Goal: Complete application form

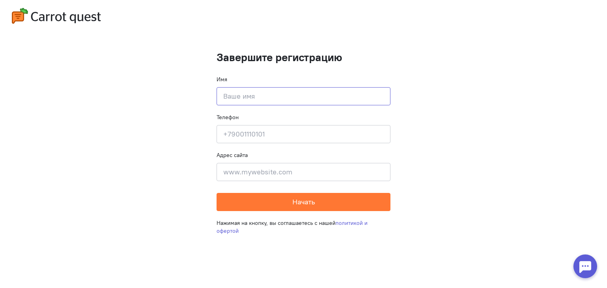
click at [295, 96] on input at bounding box center [303, 96] width 174 height 18
type input "Лиза"
click at [279, 129] on input at bounding box center [303, 134] width 174 height 18
type input "9"
type input "[PHONE_NUMBER]"
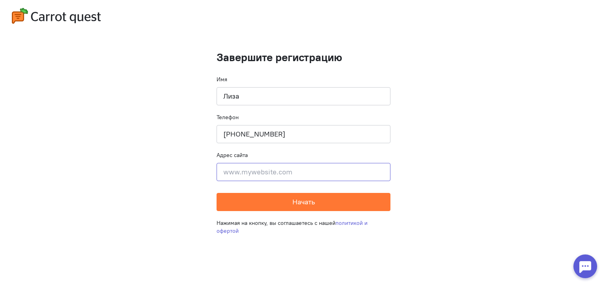
click at [269, 169] on input at bounding box center [303, 172] width 174 height 18
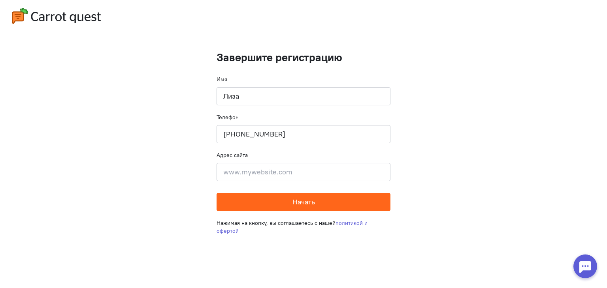
click at [277, 201] on button "Начать" at bounding box center [303, 202] width 174 height 18
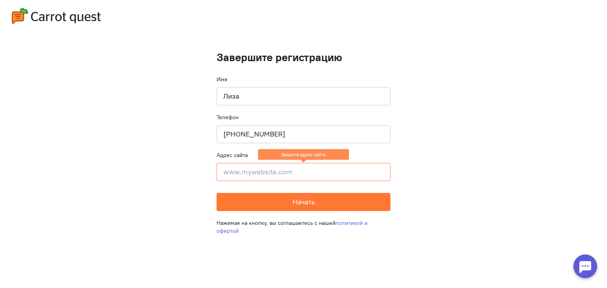
click at [278, 175] on input at bounding box center [303, 172] width 174 height 18
type input "-"
click at [47, 13] on img at bounding box center [56, 16] width 89 height 16
